Goal: Task Accomplishment & Management: Use online tool/utility

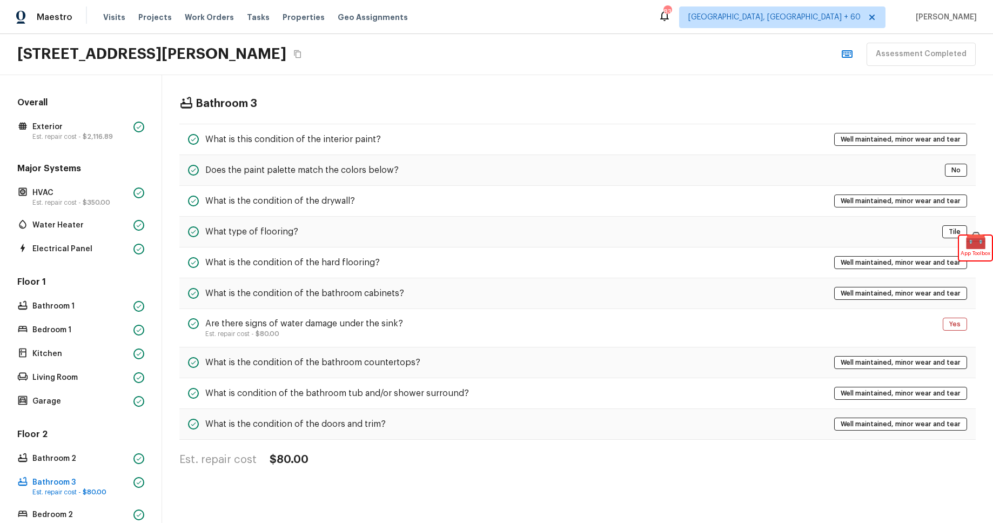
scroll to position [190, 0]
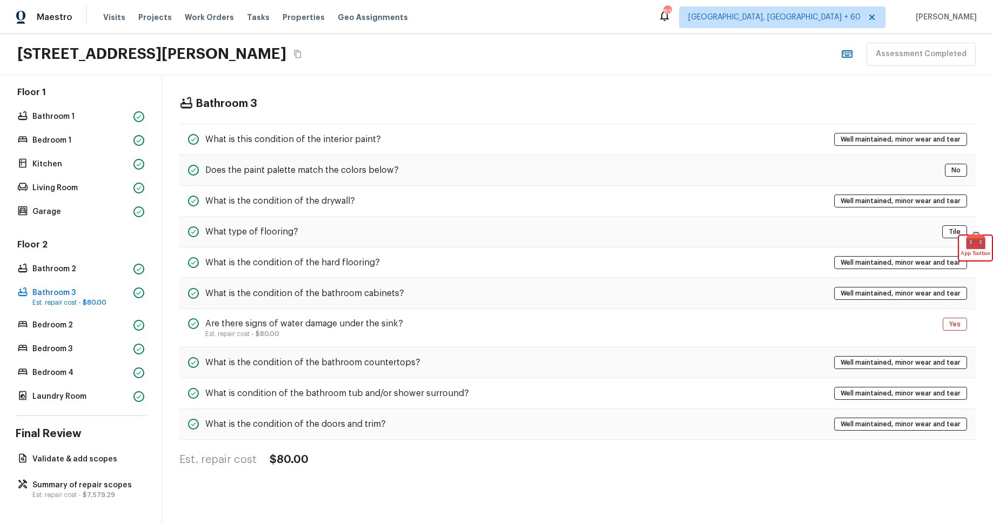
click at [709, 49] on div "521 Pablo Rd, Lake Elsinore, CA 92530 Assessment Completed" at bounding box center [496, 54] width 993 height 41
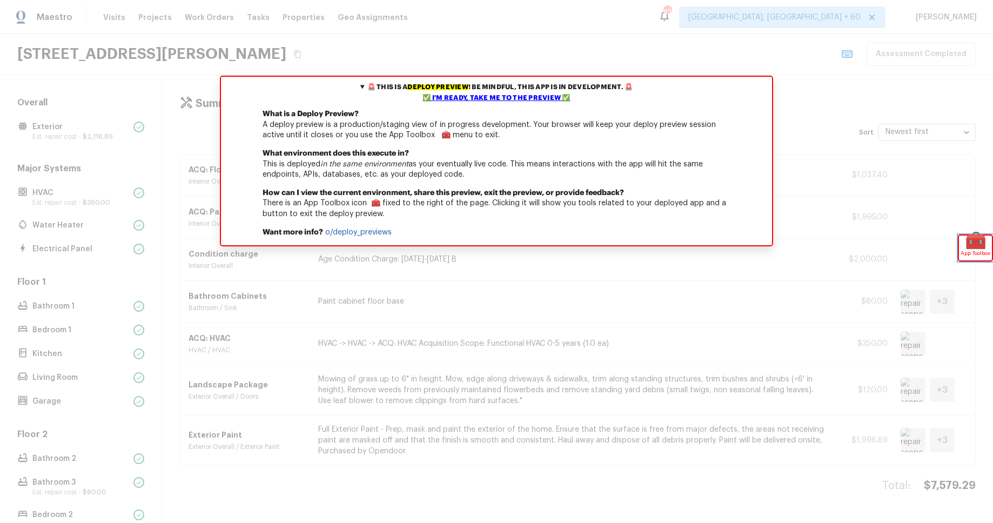
click at [960, 250] on span "App Toolbox" at bounding box center [975, 253] width 30 height 11
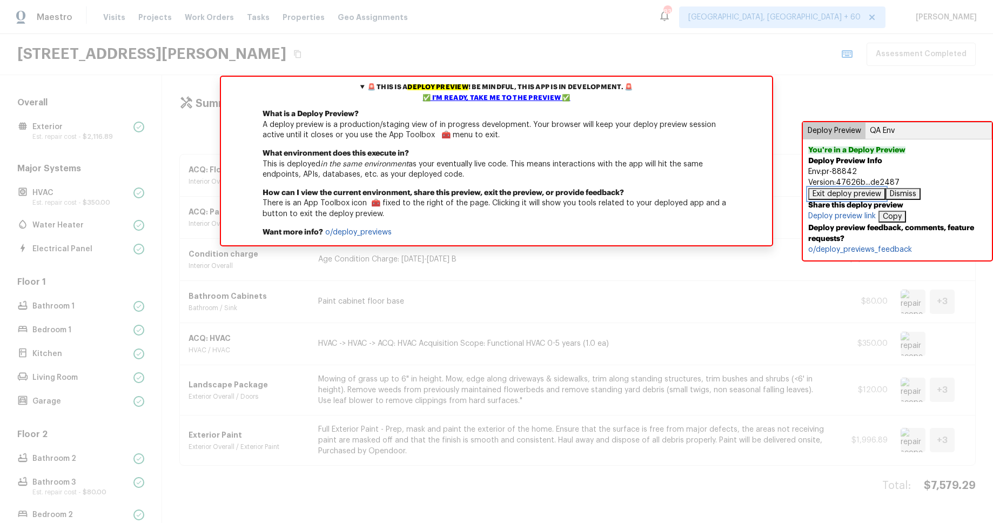
click at [860, 194] on button "Exit deploy preview" at bounding box center [846, 194] width 77 height 12
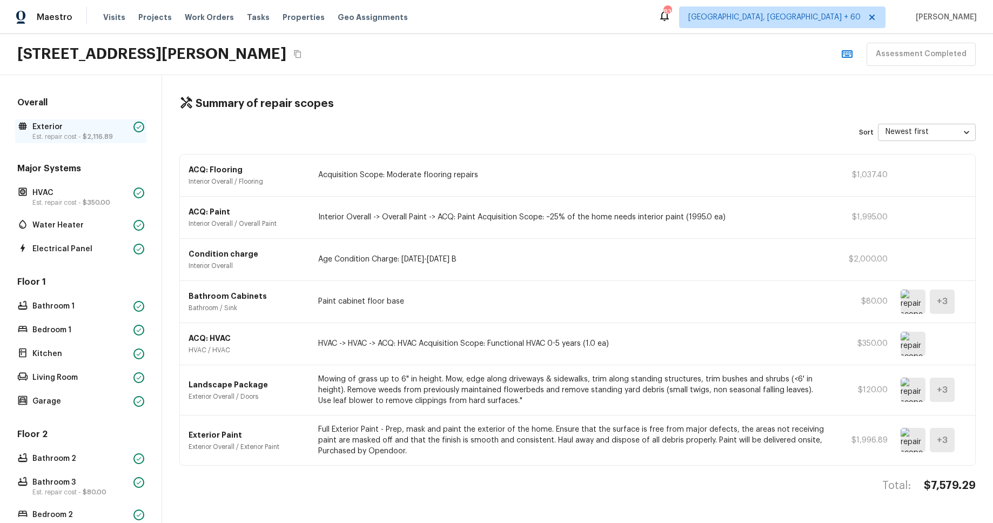
drag, startPoint x: 109, startPoint y: 116, endPoint x: 104, endPoint y: 121, distance: 6.5
click at [109, 116] on div "Overall Exterior Est. repair cost - $2,116.89" at bounding box center [80, 120] width 131 height 46
click at [104, 123] on p "Exterior" at bounding box center [80, 127] width 97 height 11
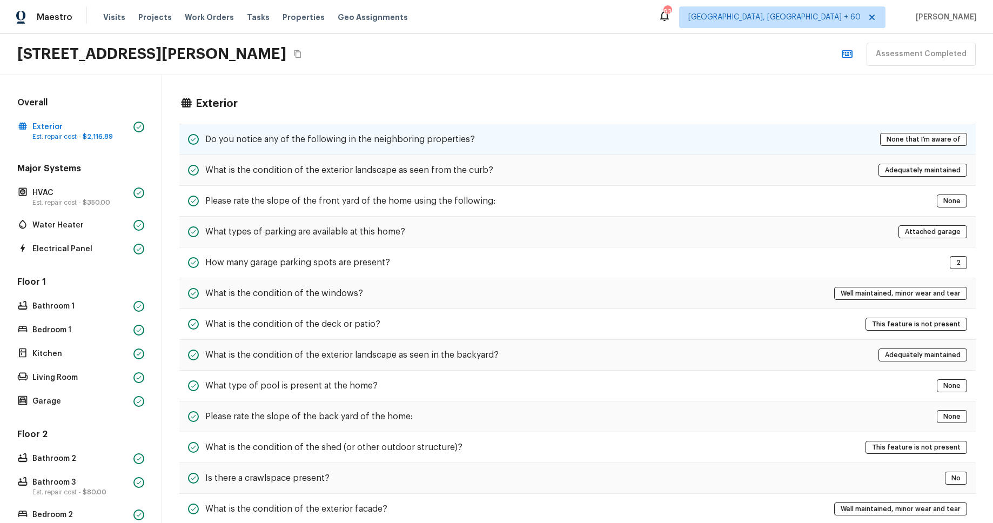
click at [301, 147] on div "Do you notice any of the following in the neighboring properties? None that I’m…" at bounding box center [577, 139] width 796 height 31
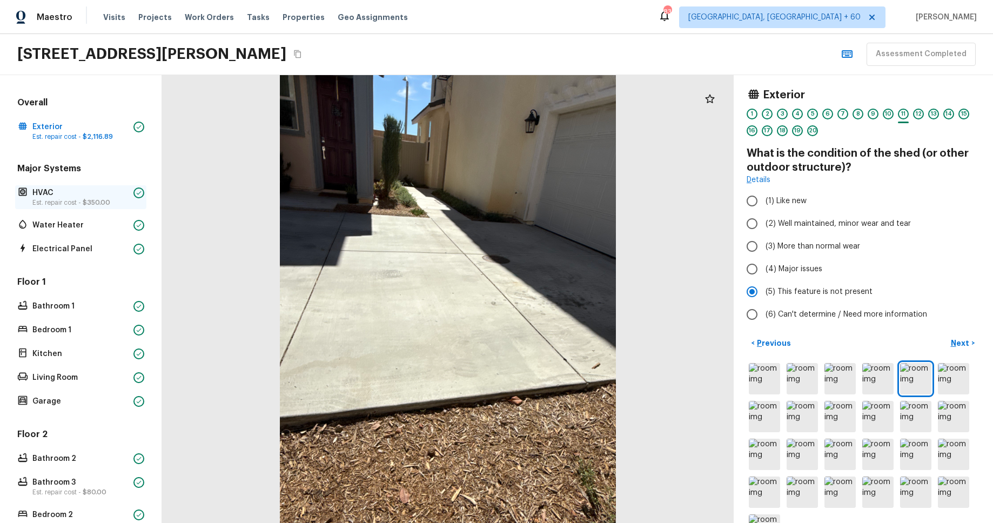
click at [89, 199] on span "$350.00" at bounding box center [97, 202] width 28 height 6
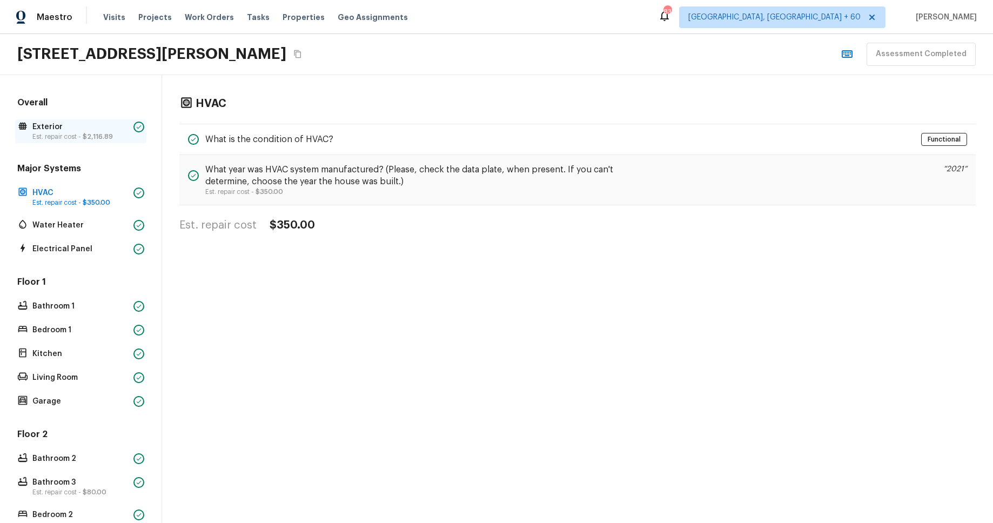
click at [84, 138] on span "$2,116.89" at bounding box center [98, 136] width 30 height 6
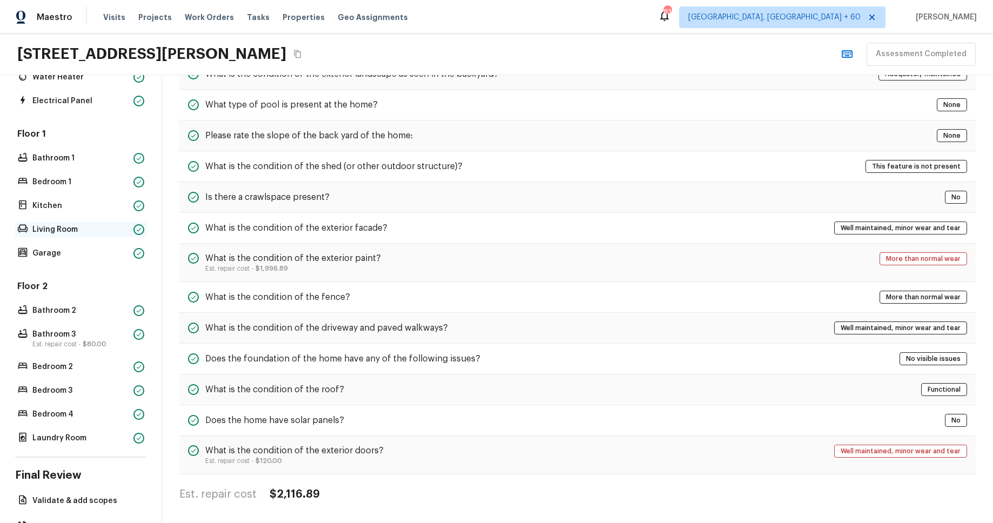
scroll to position [190, 0]
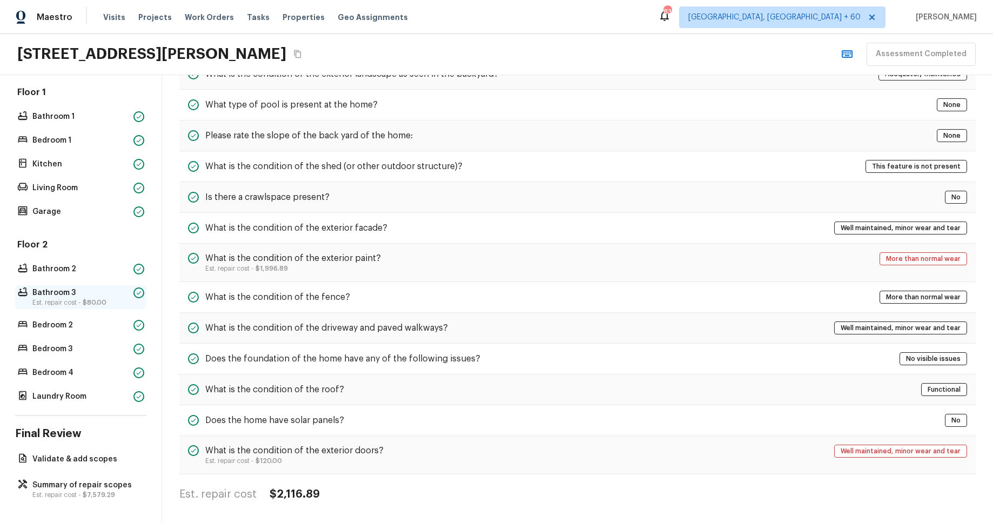
click at [84, 298] on p "Est. repair cost - $80.00" at bounding box center [80, 302] width 97 height 9
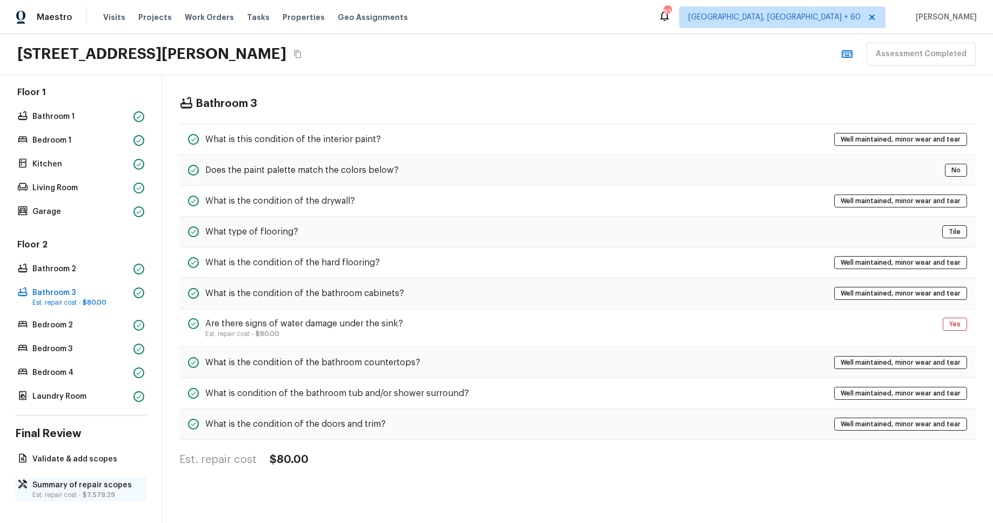
click at [90, 488] on p "Summary of repair scopes" at bounding box center [85, 485] width 107 height 11
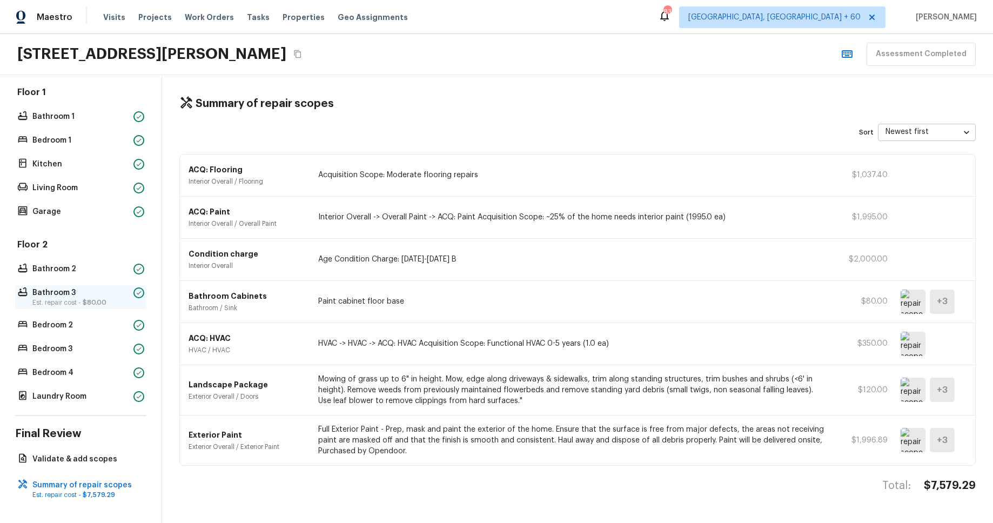
click at [83, 304] on span "$80.00" at bounding box center [95, 302] width 24 height 6
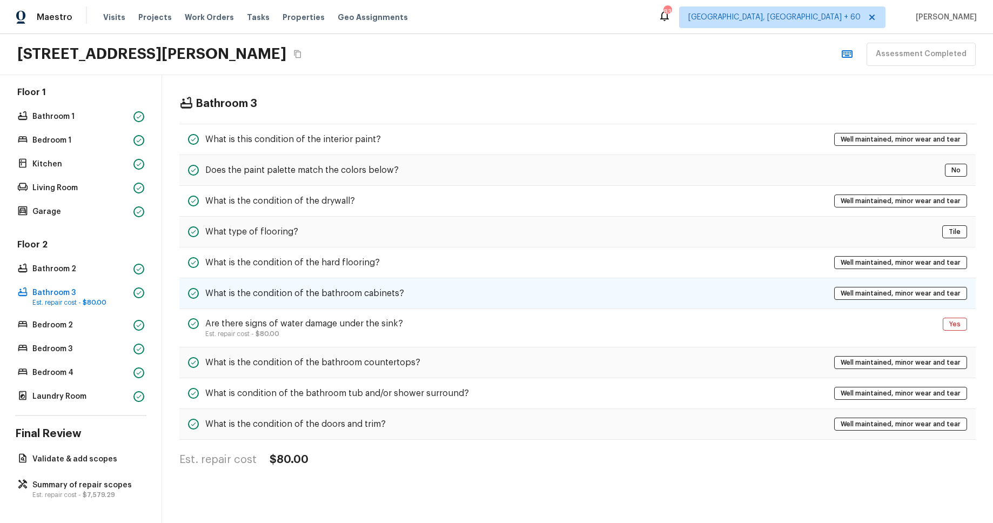
click at [365, 283] on div "What is the condition of the bathroom cabinets? Well maintained, minor wear and…" at bounding box center [577, 293] width 796 height 31
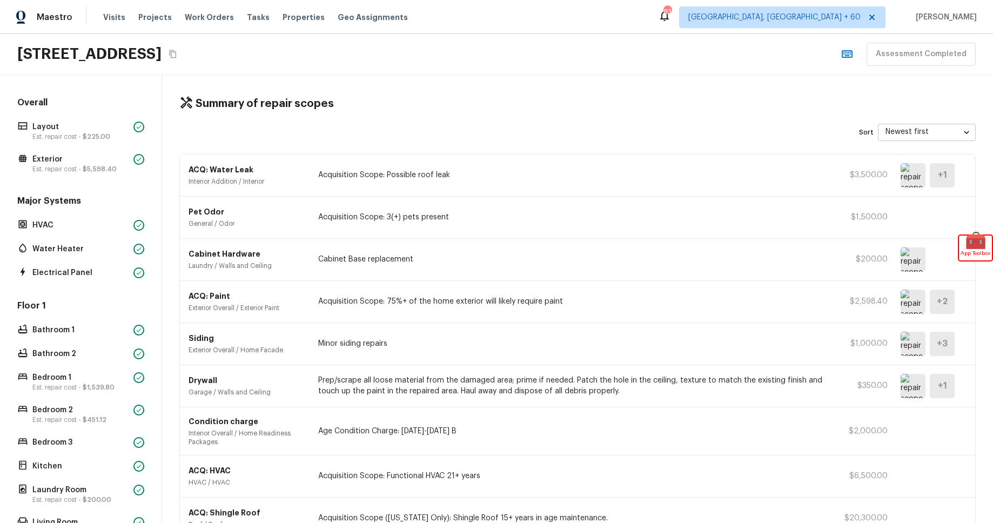
scroll to position [435, 0]
click at [103, 138] on span "$225.00" at bounding box center [97, 136] width 28 height 6
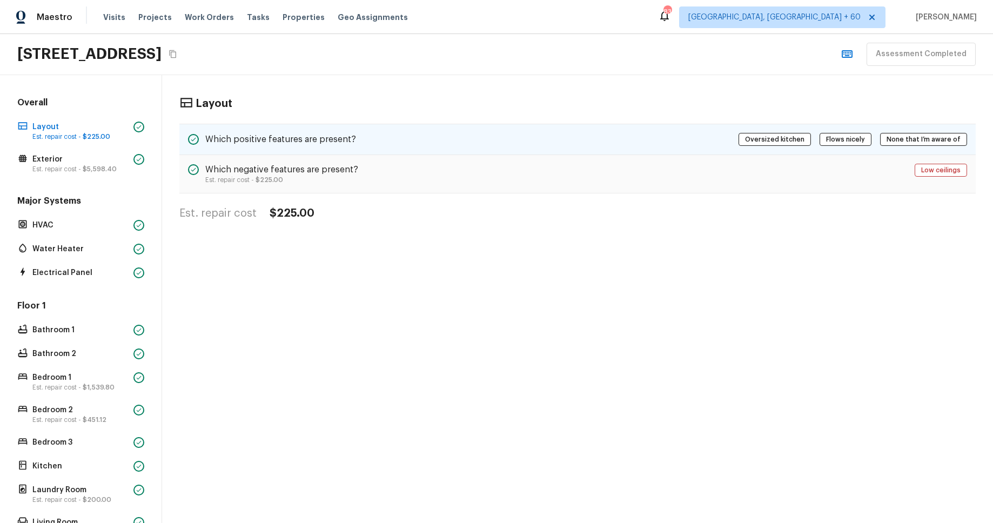
click at [487, 152] on div "Which positive features are present? Oversized kitchen Flows nicely None that I…" at bounding box center [577, 139] width 796 height 31
